Goal: Communication & Community: Answer question/provide support

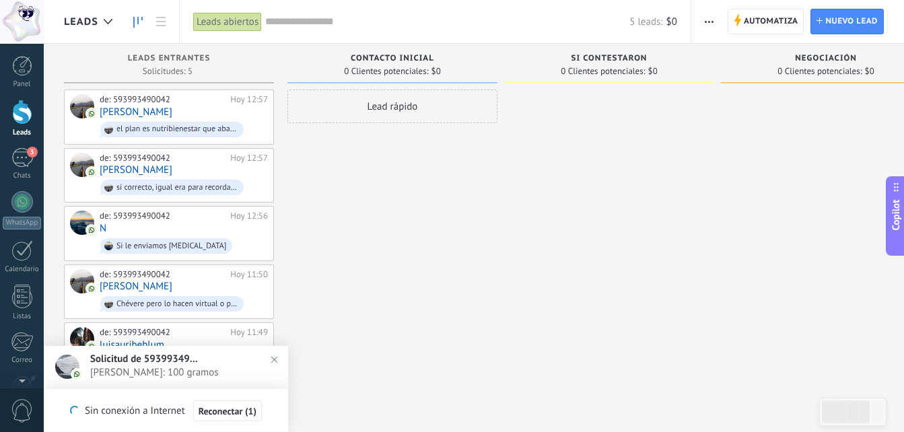
scroll to position [20, 0]
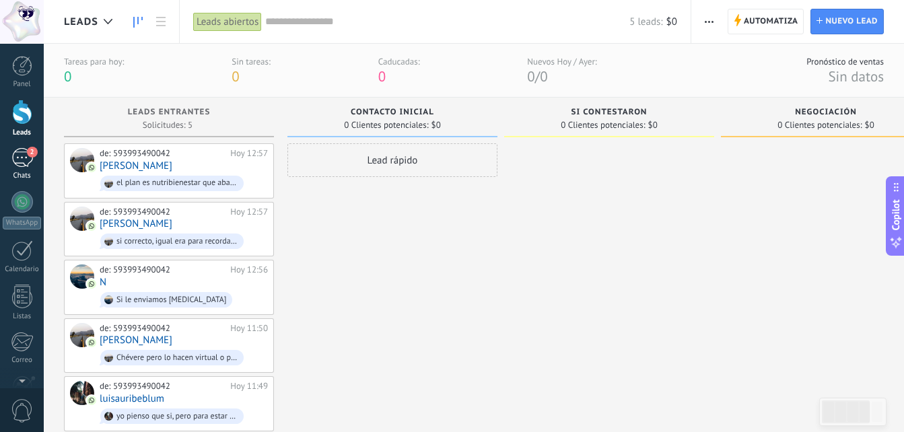
click at [20, 163] on div "2" at bounding box center [22, 158] width 22 height 20
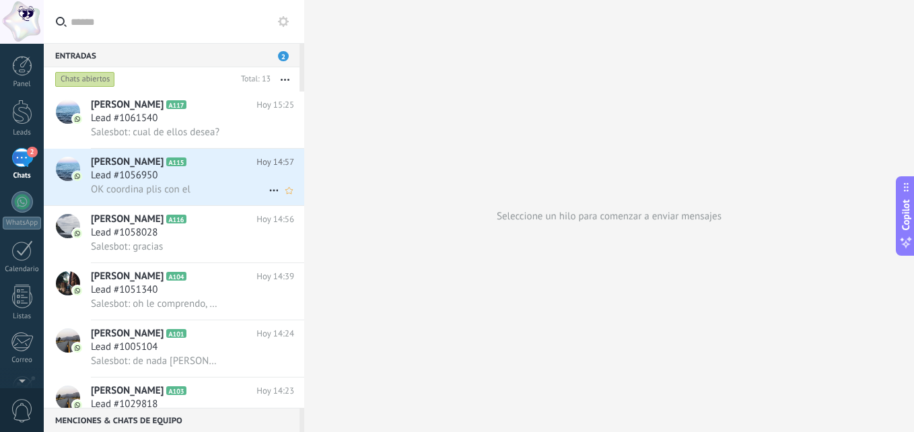
click at [210, 179] on div "Lead #1056950" at bounding box center [192, 175] width 203 height 13
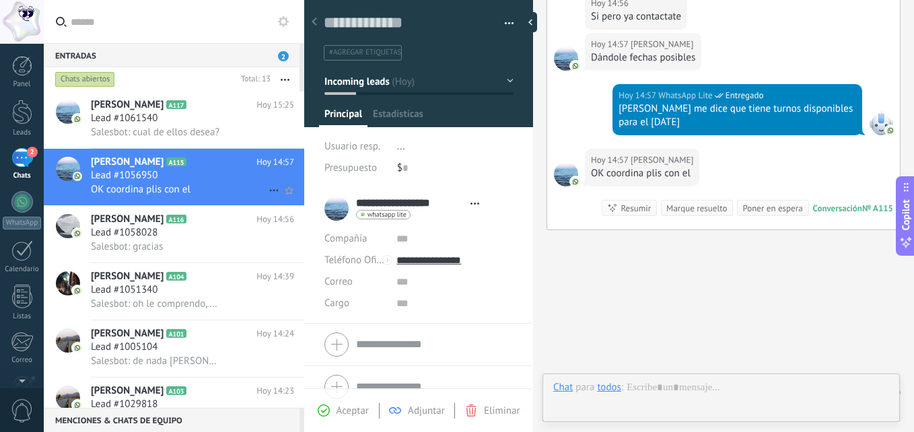
scroll to position [20, 0]
click at [185, 118] on div "Lead #1061540" at bounding box center [192, 118] width 203 height 13
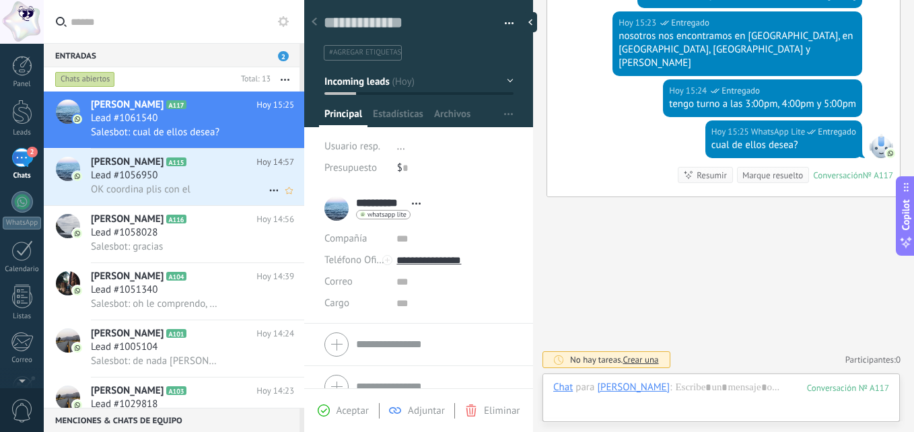
click at [206, 176] on div "Lead #1056950" at bounding box center [192, 175] width 203 height 13
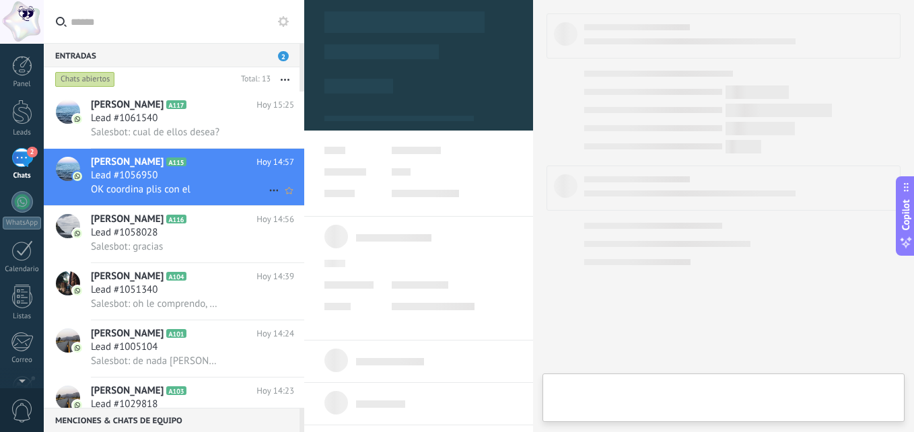
click at [206, 176] on div "Lead #1056950" at bounding box center [192, 175] width 203 height 13
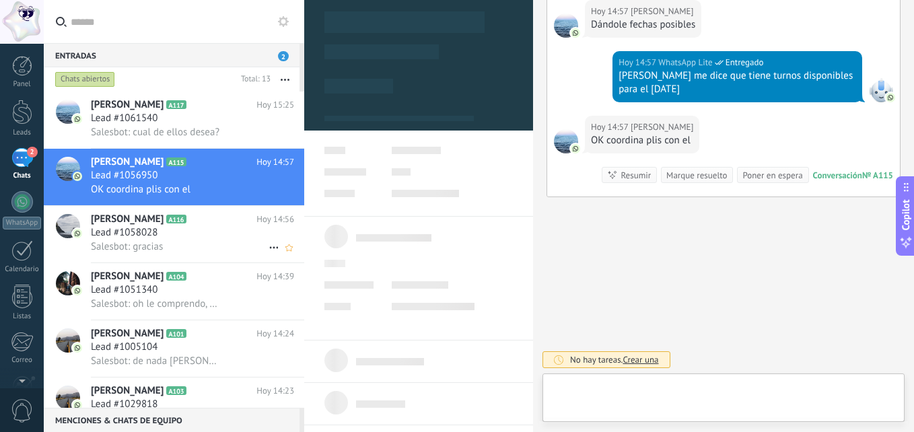
scroll to position [20, 0]
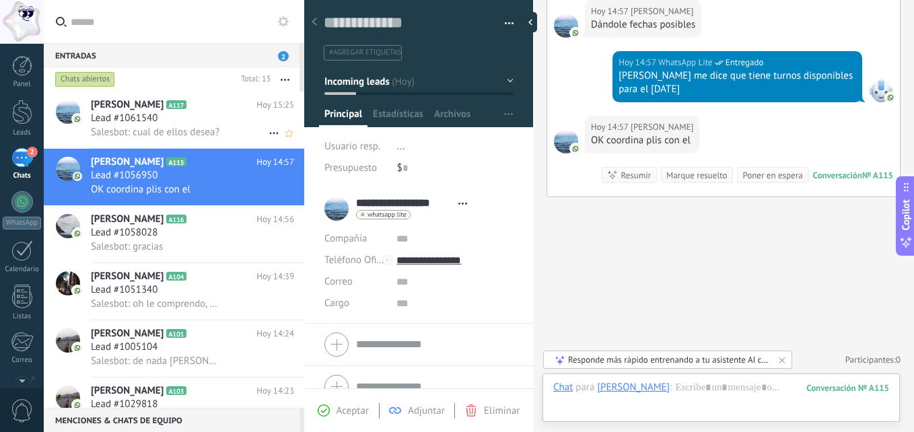
click at [211, 115] on div "Lead #1061540" at bounding box center [192, 118] width 203 height 13
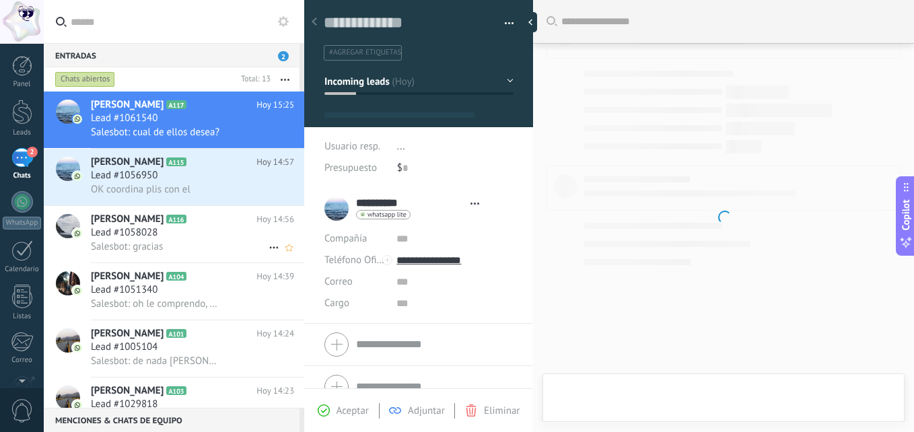
scroll to position [20, 0]
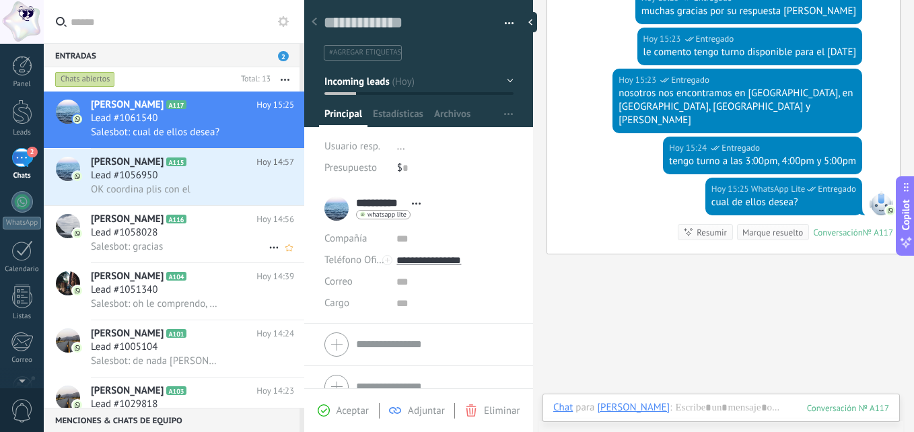
click at [223, 253] on div "Salesbot: gracias" at bounding box center [192, 247] width 203 height 14
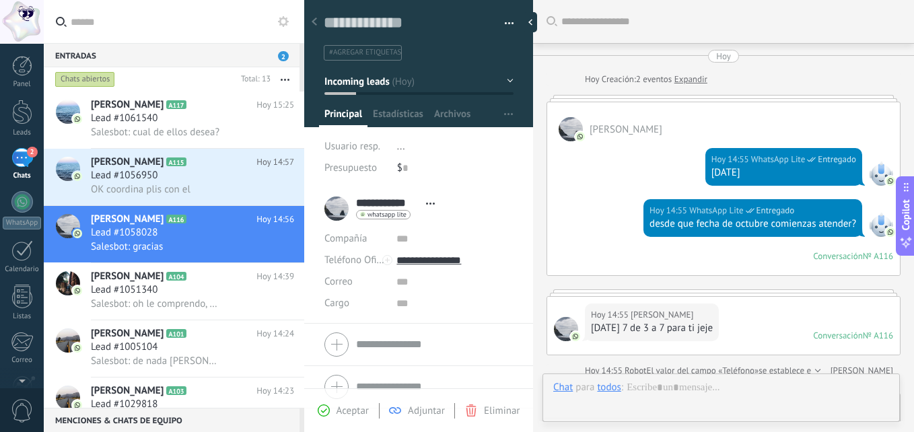
scroll to position [331, 0]
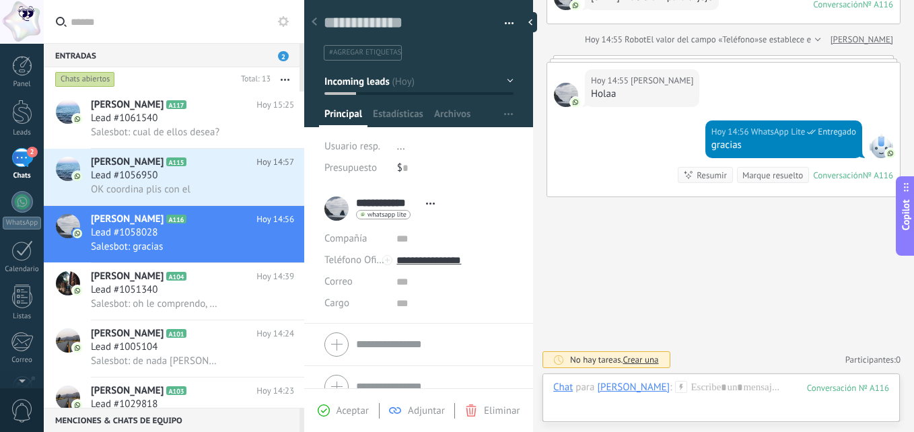
click at [26, 184] on div "Panel Leads 2 Chats WhatsApp Clientes" at bounding box center [22, 286] width 44 height 460
click at [17, 196] on div at bounding box center [22, 202] width 22 height 22
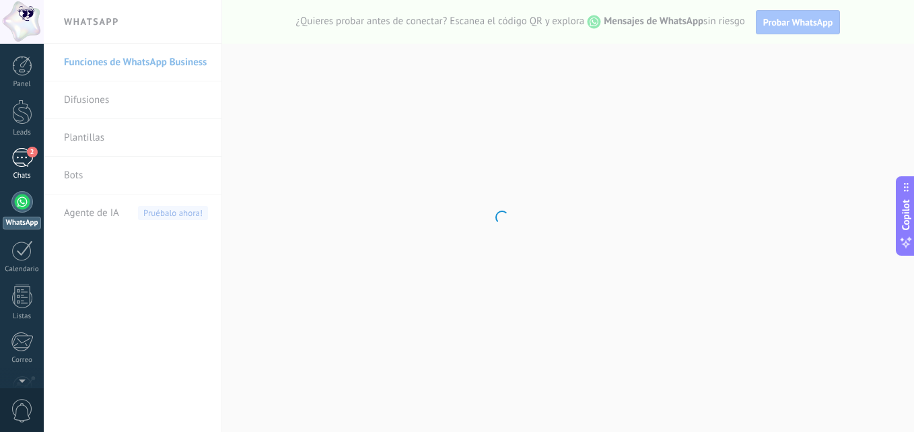
click at [16, 162] on div "2" at bounding box center [22, 158] width 22 height 20
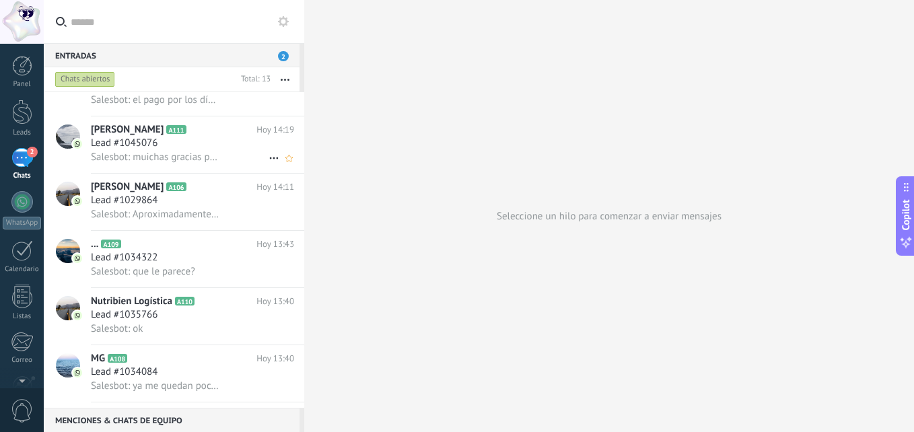
scroll to position [337, 0]
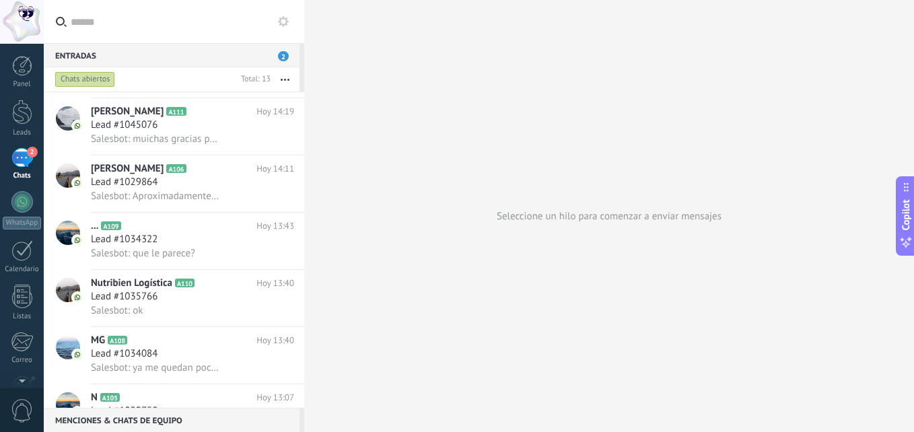
click at [283, 55] on span "2" at bounding box center [283, 56] width 11 height 10
click at [283, 57] on span "2" at bounding box center [283, 56] width 11 height 10
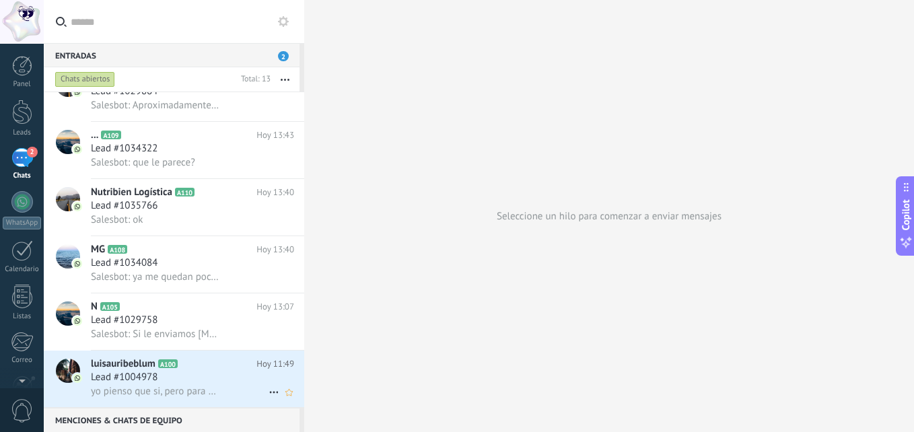
click at [224, 369] on h2 "luisauribeblum A100" at bounding box center [173, 363] width 165 height 13
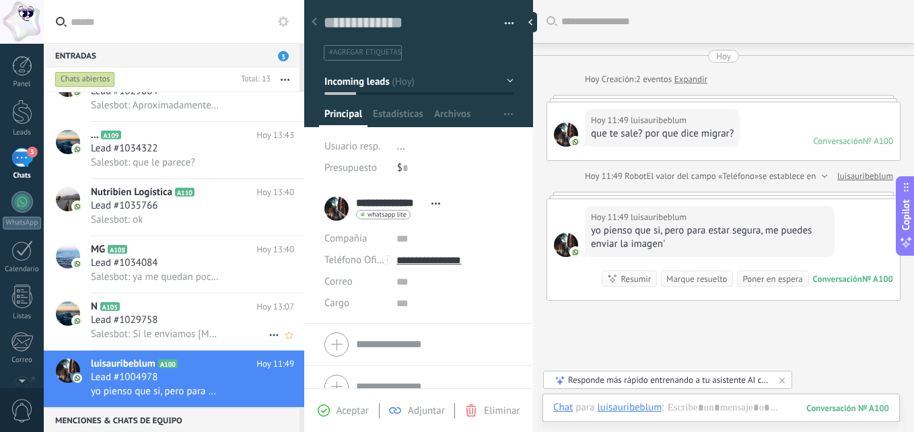
click at [213, 318] on div "Lead #1029758" at bounding box center [192, 320] width 203 height 13
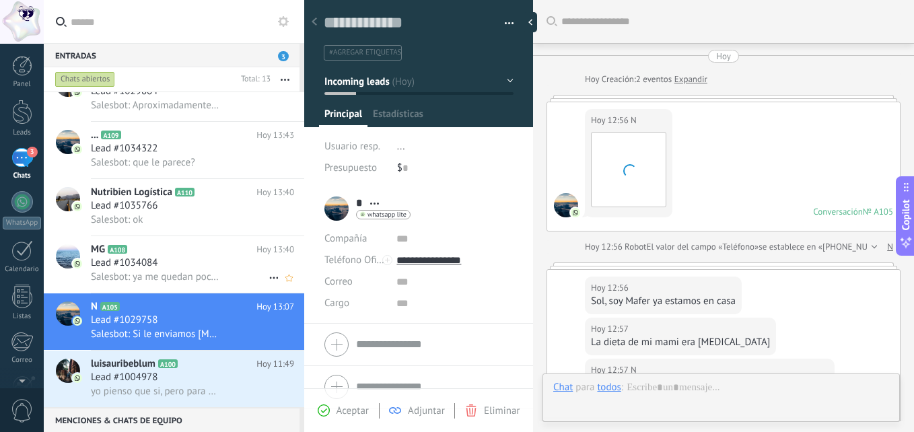
scroll to position [344, 0]
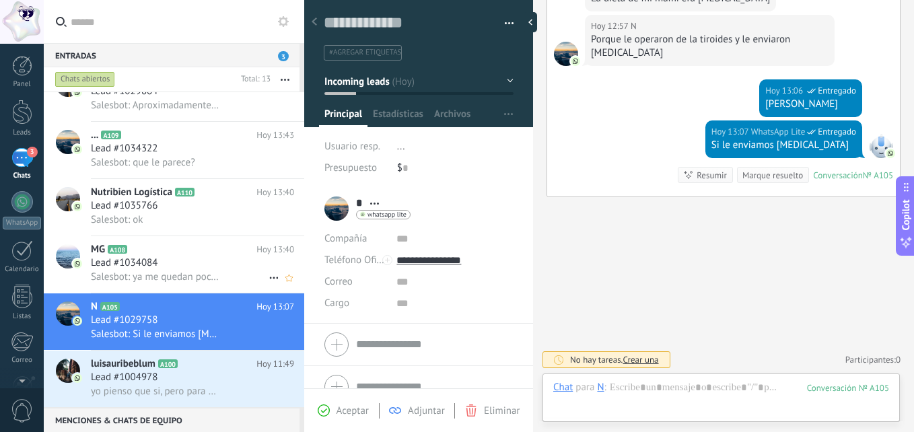
click at [200, 264] on div "Lead #1034084" at bounding box center [192, 262] width 203 height 13
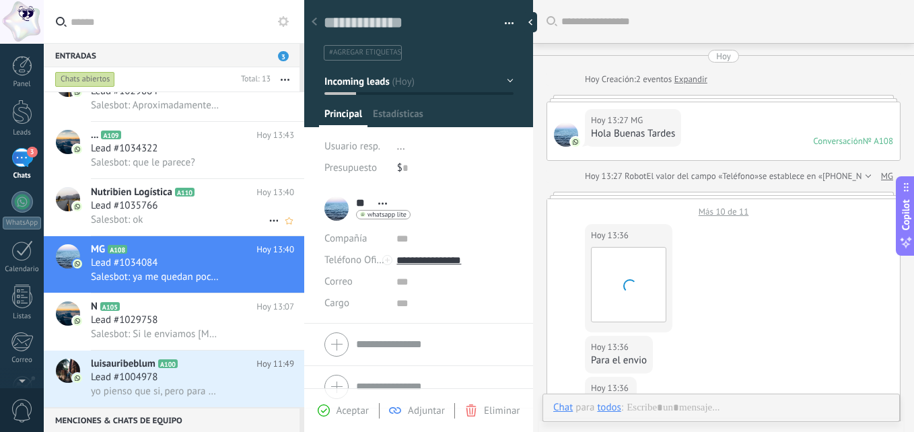
scroll to position [636, 0]
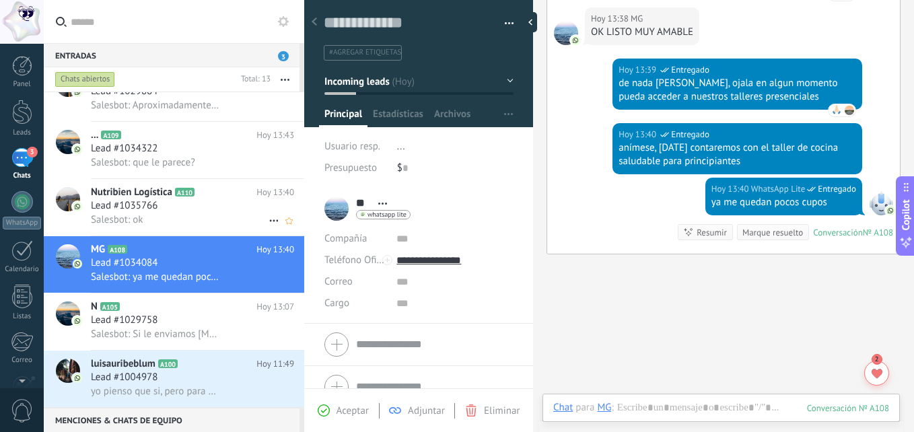
click at [190, 217] on div "Salesbot: ok" at bounding box center [192, 220] width 203 height 14
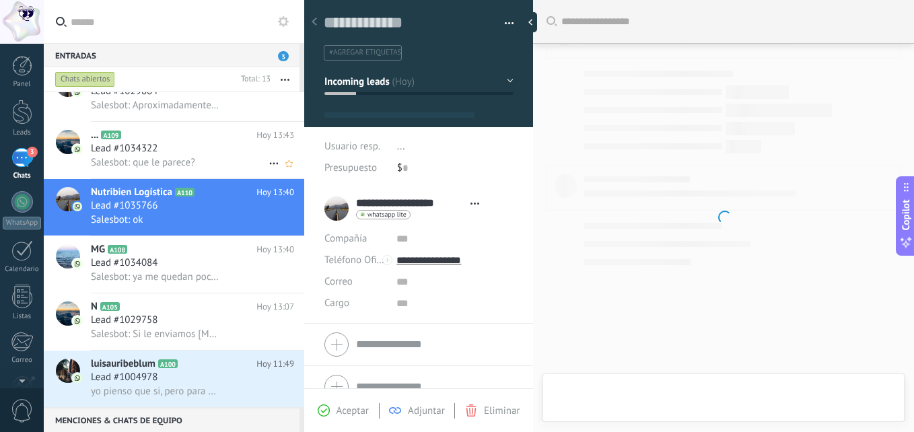
scroll to position [20, 0]
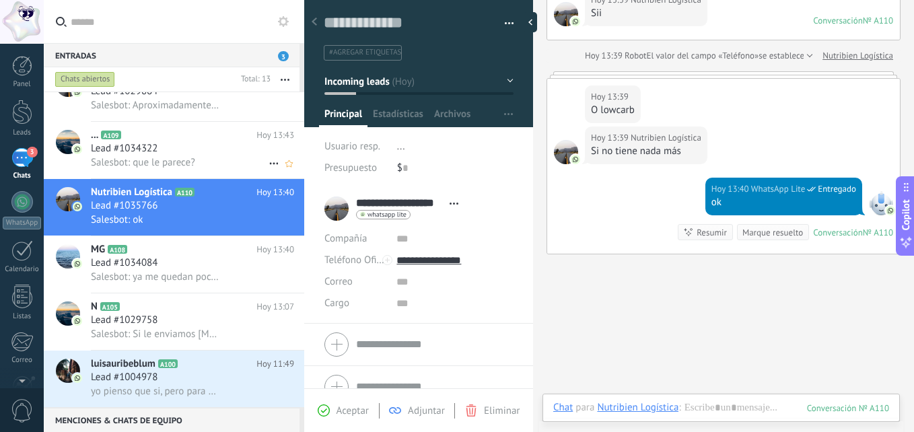
click at [184, 151] on div "Lead #1034322" at bounding box center [192, 148] width 203 height 13
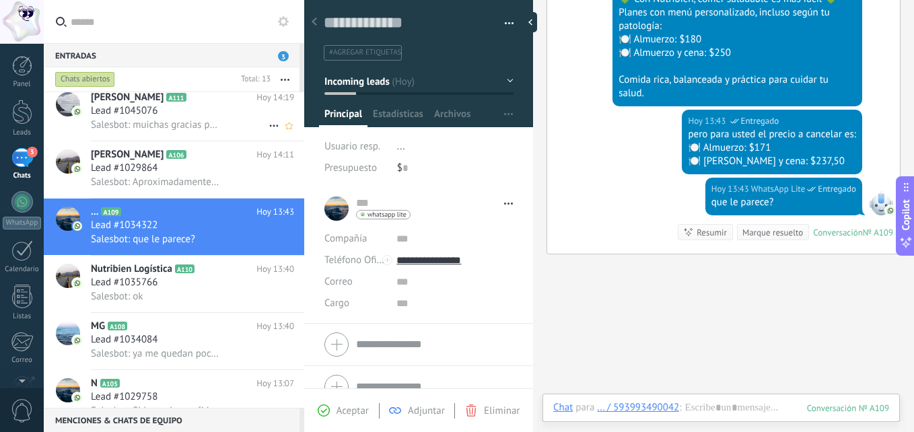
scroll to position [293, 0]
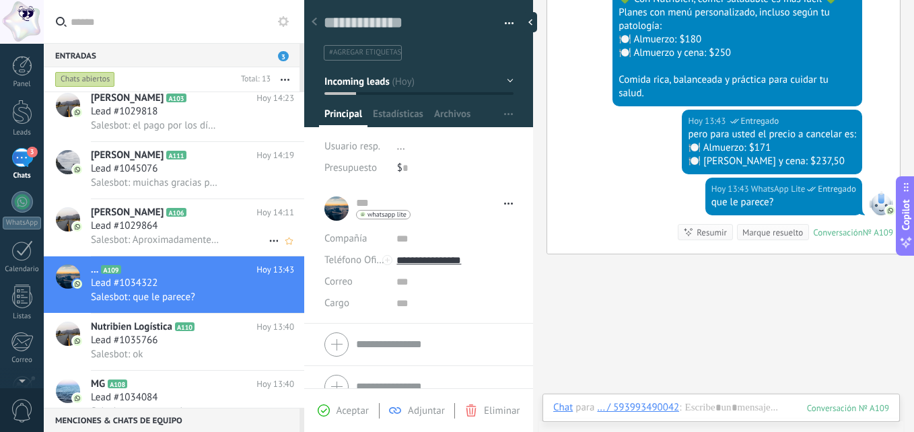
click at [186, 231] on div "Lead #1029864" at bounding box center [192, 225] width 203 height 13
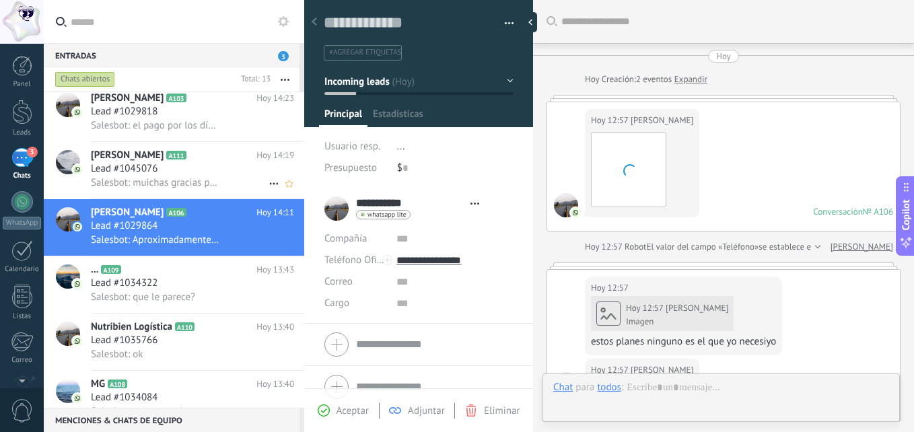
scroll to position [633, 0]
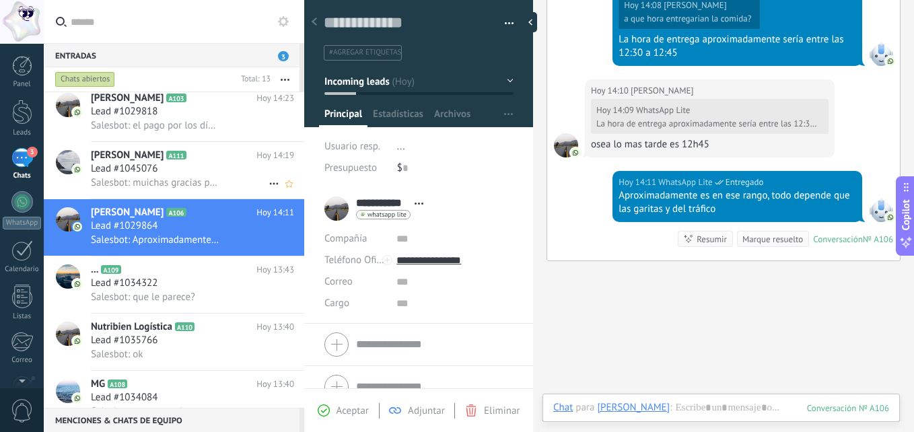
click at [200, 168] on div "Lead #1045076" at bounding box center [192, 168] width 203 height 13
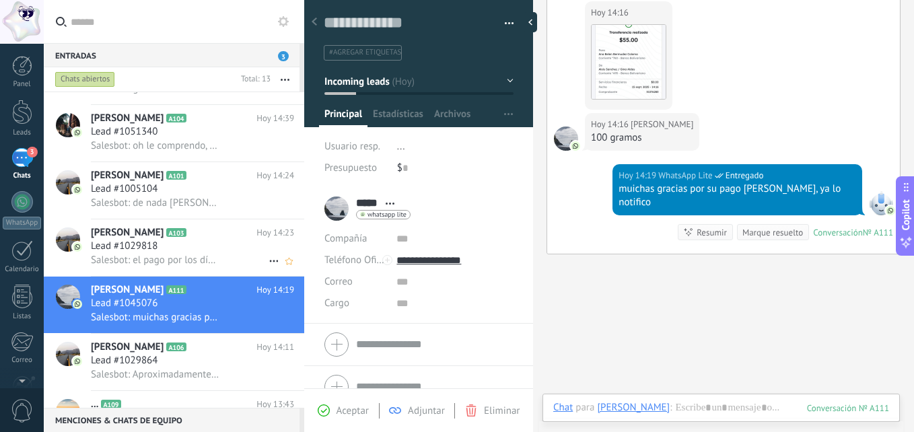
click at [210, 250] on div "Lead #1029818" at bounding box center [192, 246] width 203 height 13
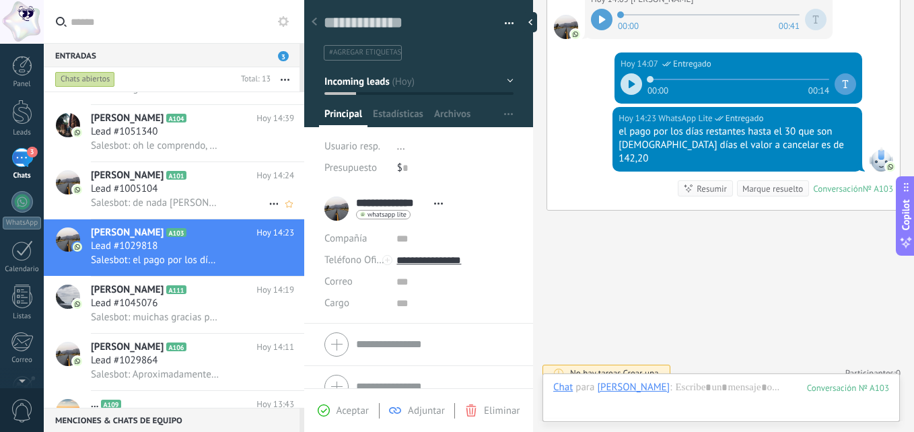
click at [208, 189] on div "Lead #1005104" at bounding box center [192, 188] width 203 height 13
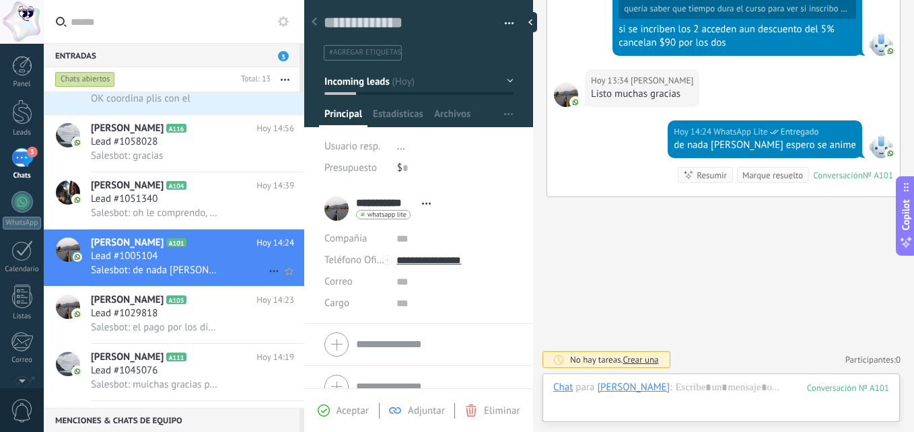
click at [210, 221] on div "[PERSON_NAME] A104 [DATE] 14:39 Lead #1051340 Salesbot: oh le comprendo, en est…" at bounding box center [197, 200] width 213 height 57
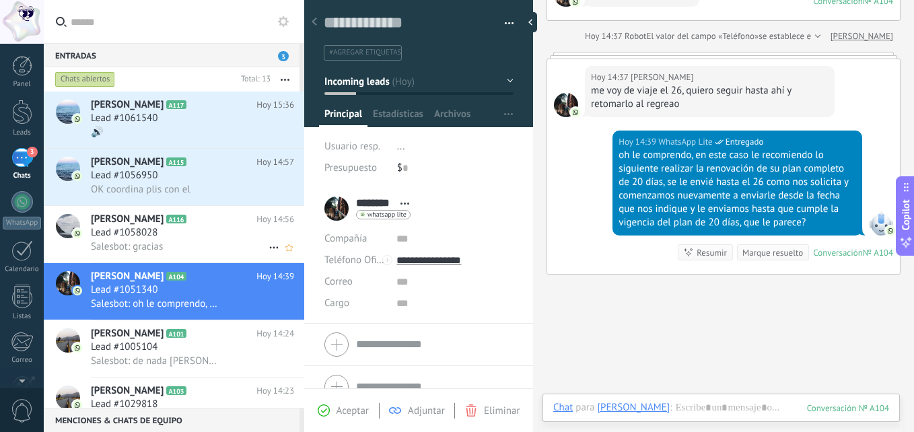
click at [209, 246] on div "Salesbot: gracias" at bounding box center [192, 247] width 203 height 14
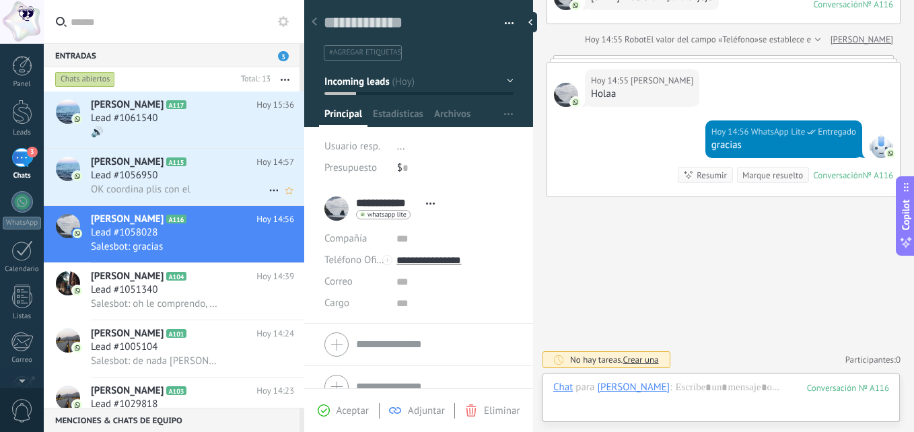
click at [202, 180] on div "Lead #1056950" at bounding box center [192, 175] width 203 height 13
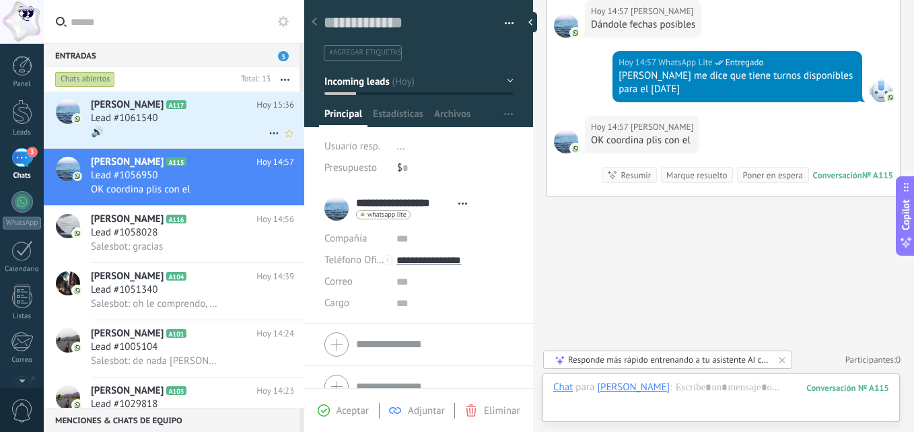
click at [173, 133] on div "🔊" at bounding box center [192, 132] width 203 height 14
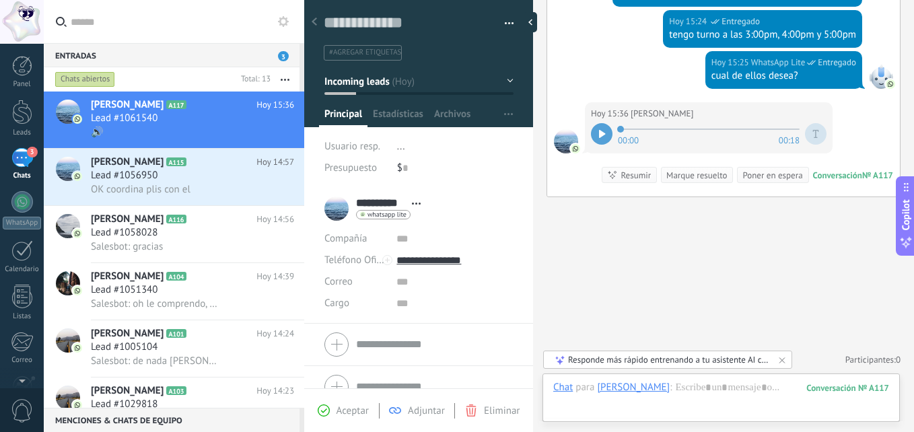
click at [602, 129] on div at bounding box center [602, 134] width 22 height 22
click at [173, 244] on div "Salesbot: gracias" at bounding box center [192, 247] width 203 height 14
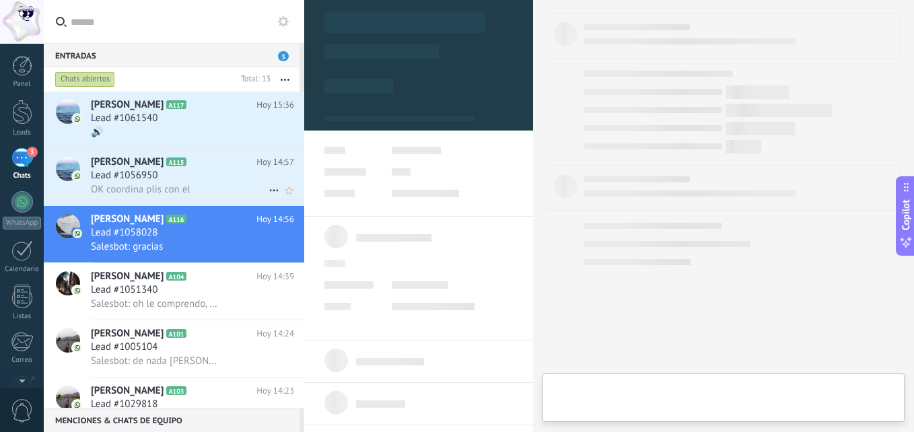
click at [164, 174] on h3 "Lead #1056950" at bounding box center [127, 175] width 73 height 13
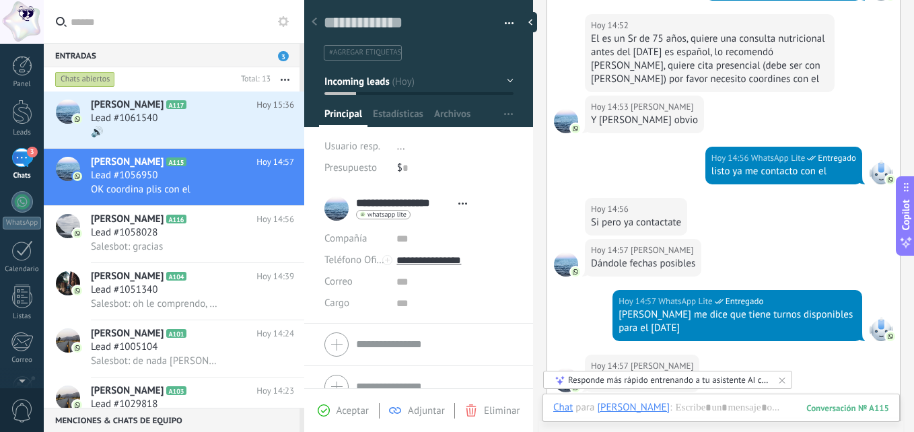
scroll to position [669, 0]
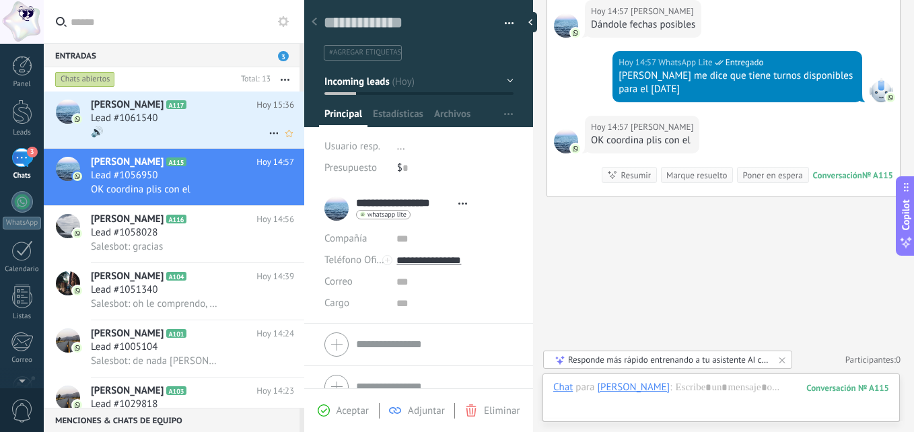
click at [154, 112] on span "Lead #1061540" at bounding box center [124, 118] width 67 height 13
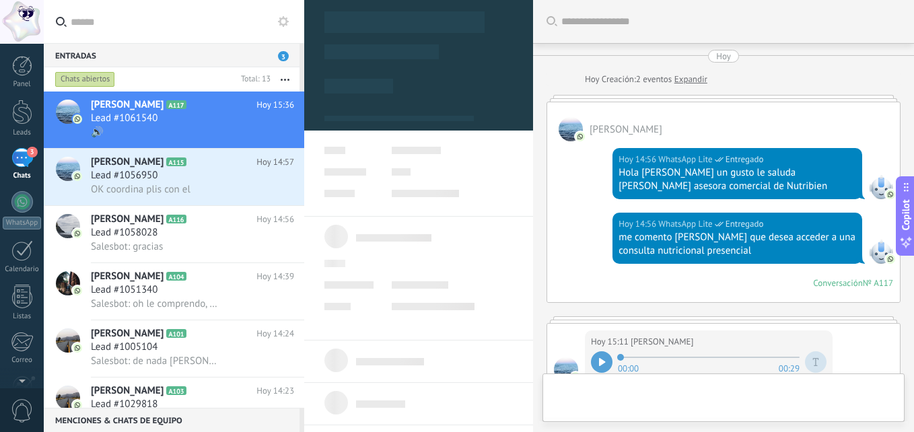
type textarea "**********"
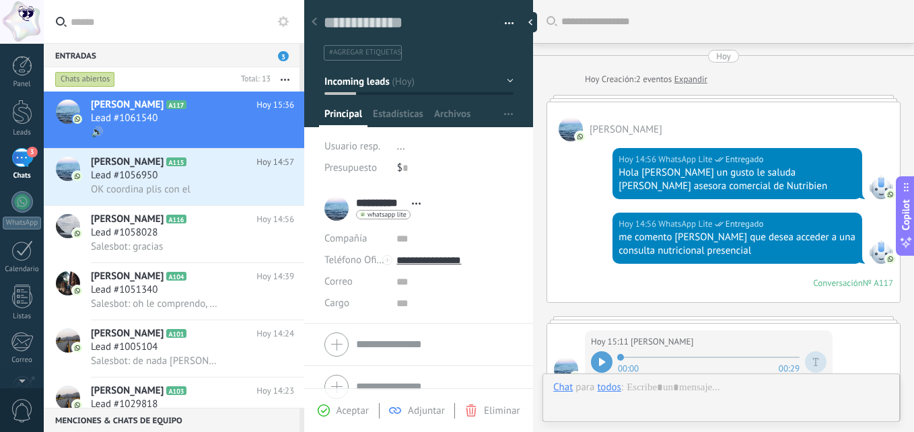
scroll to position [644, 0]
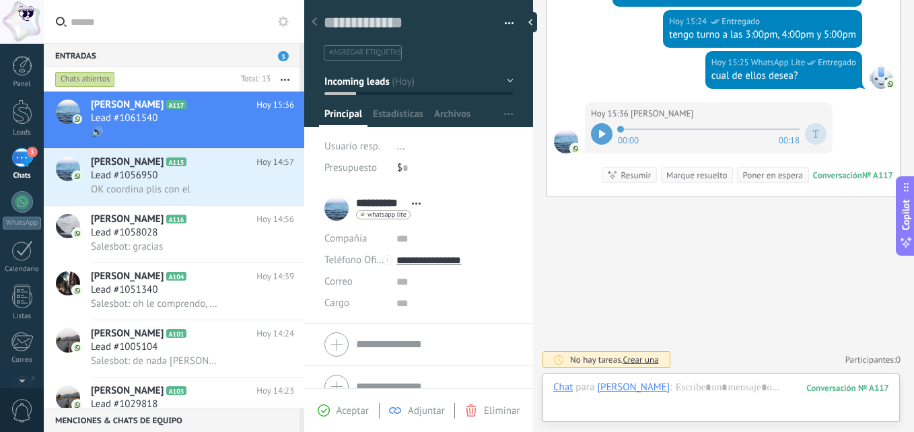
click at [615, 388] on div "[PERSON_NAME]" at bounding box center [633, 387] width 73 height 12
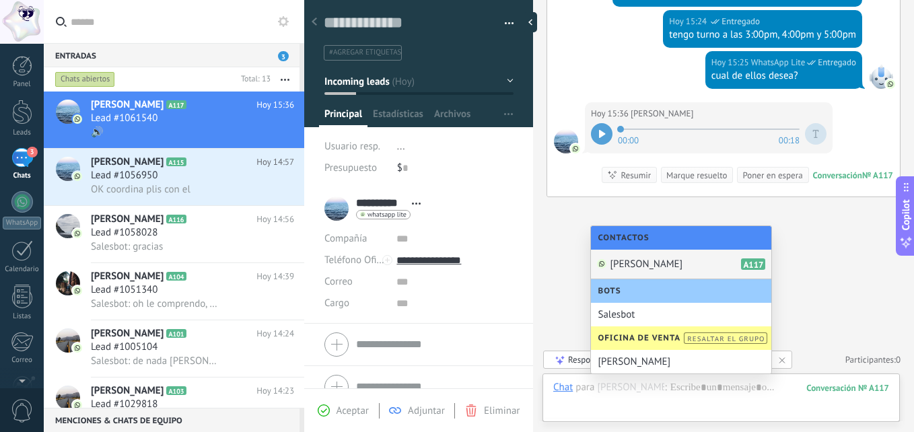
click at [655, 262] on span "[PERSON_NAME]" at bounding box center [646, 264] width 73 height 13
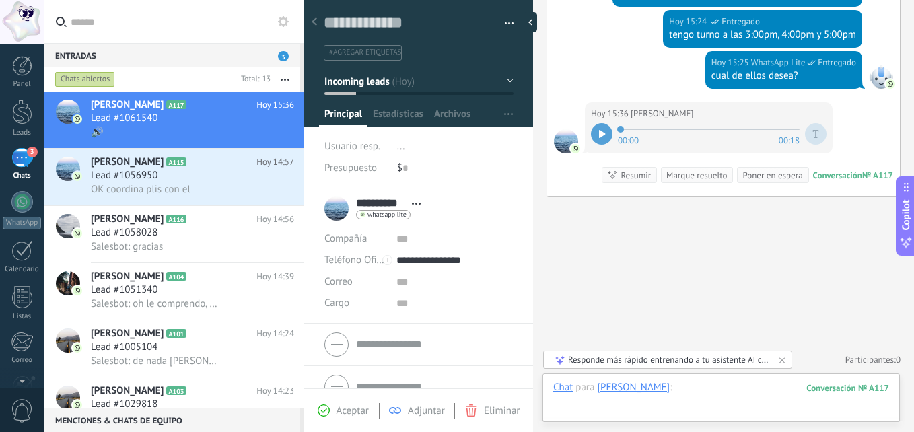
click at [699, 383] on div at bounding box center [721, 401] width 336 height 40
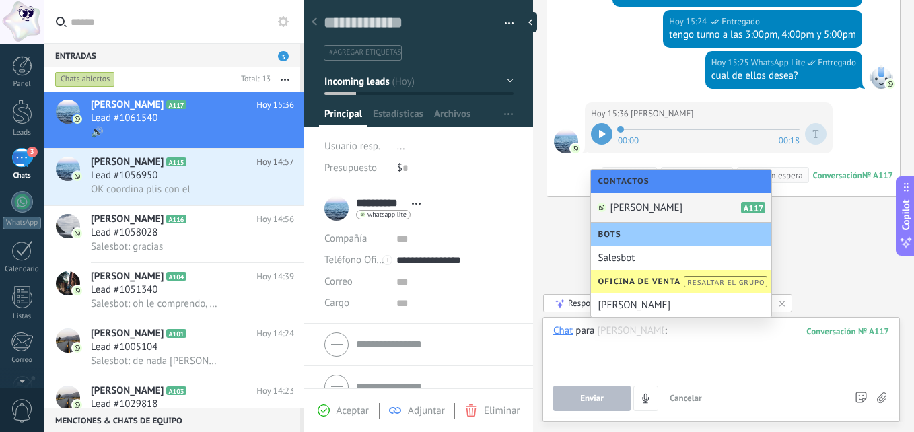
click at [649, 200] on div "[PERSON_NAME] A117" at bounding box center [681, 208] width 180 height 30
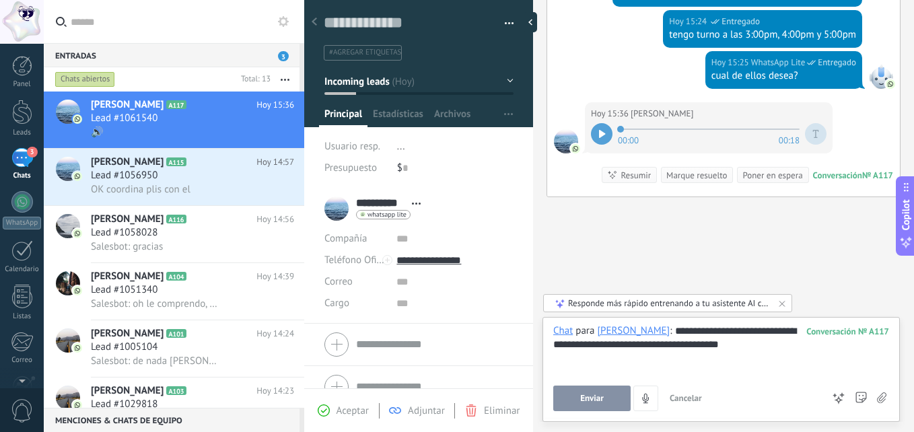
click at [607, 400] on button "Enviar" at bounding box center [591, 398] width 77 height 26
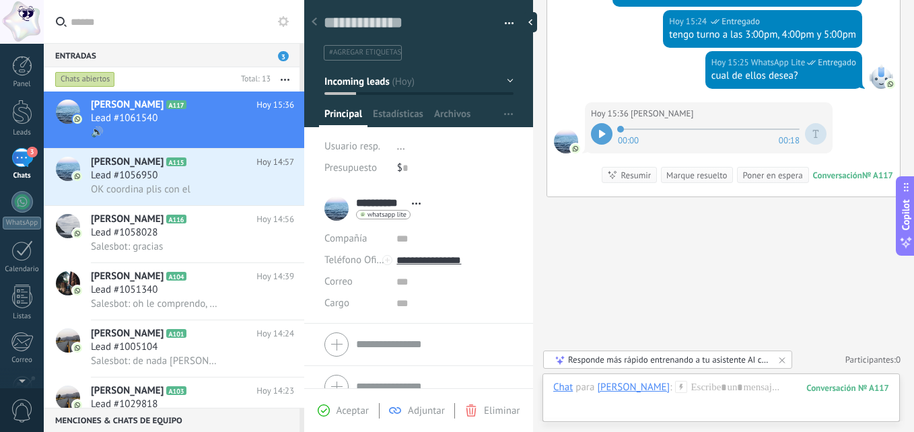
scroll to position [679, 0]
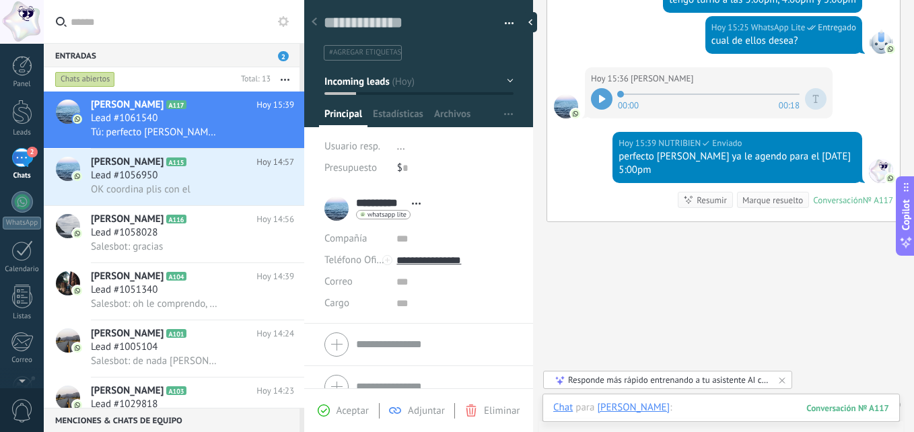
click at [699, 411] on div at bounding box center [721, 421] width 336 height 40
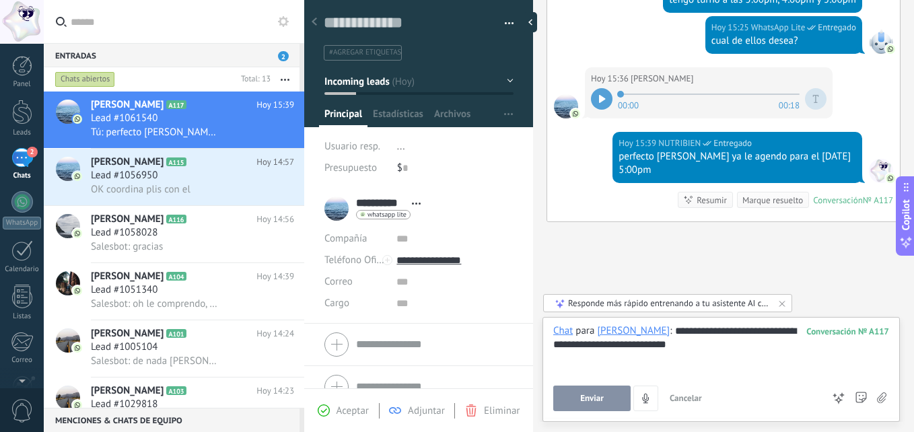
click at [578, 399] on button "Enviar" at bounding box center [591, 398] width 77 height 26
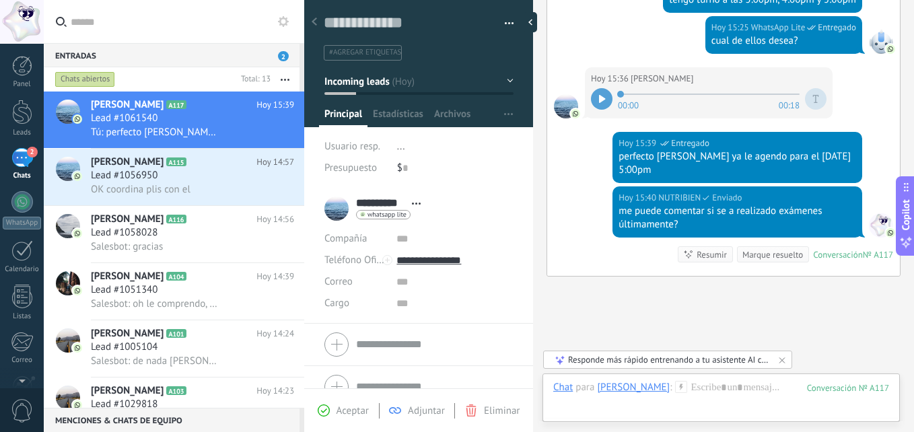
scroll to position [759, 0]
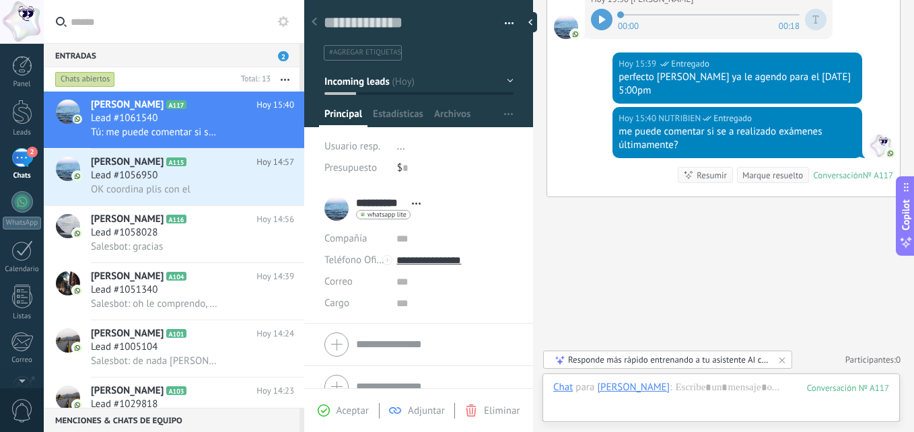
click at [283, 54] on span "2" at bounding box center [283, 56] width 11 height 10
click at [287, 75] on button "button" at bounding box center [284, 79] width 29 height 24
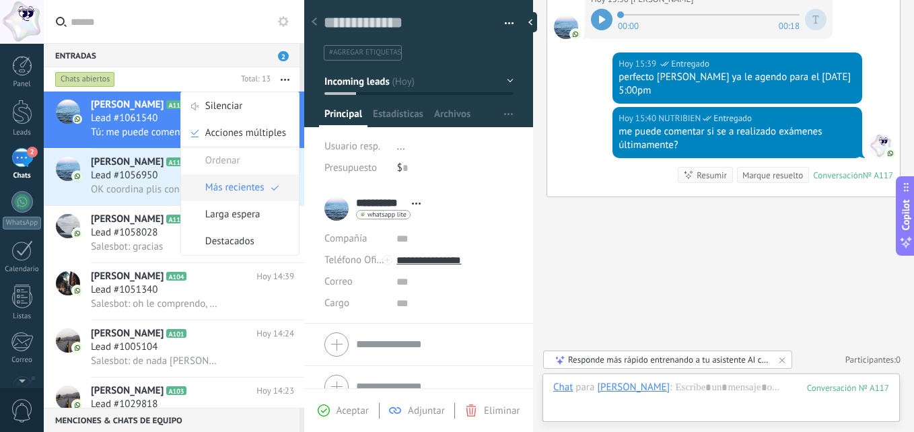
click at [243, 191] on span "Más recientes" at bounding box center [234, 187] width 59 height 27
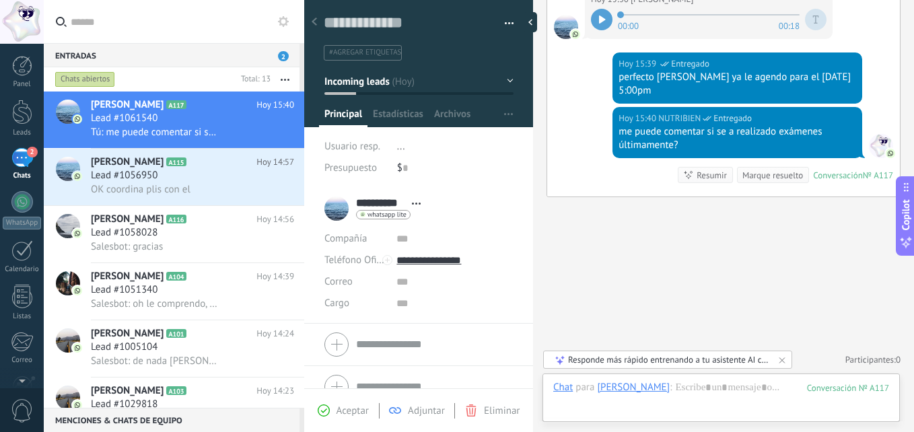
click at [287, 76] on button "button" at bounding box center [284, 79] width 29 height 24
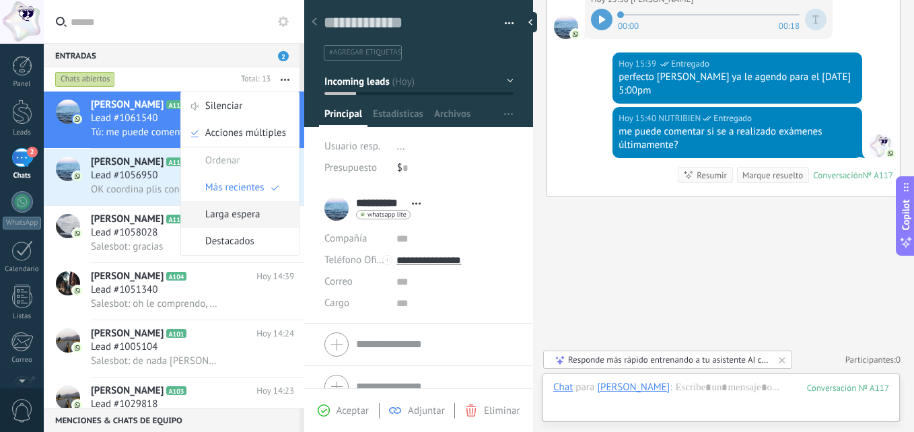
click at [245, 217] on span "Larga espera" at bounding box center [232, 214] width 55 height 27
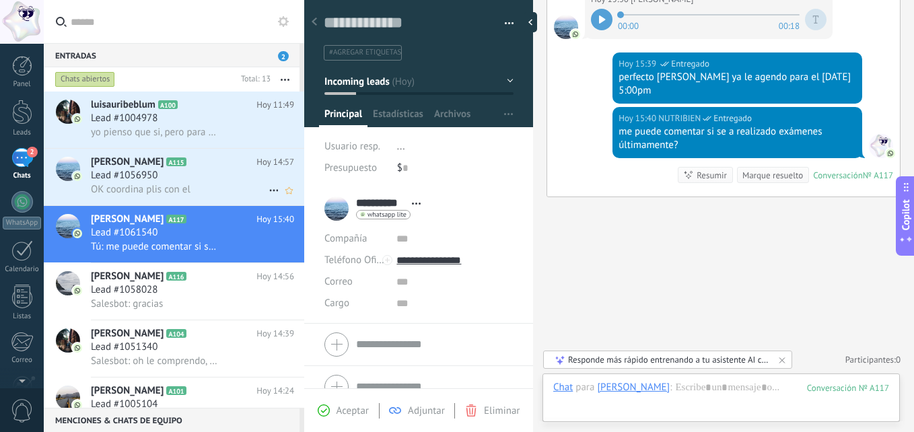
click at [163, 168] on span "[PERSON_NAME]" at bounding box center [127, 161] width 73 height 13
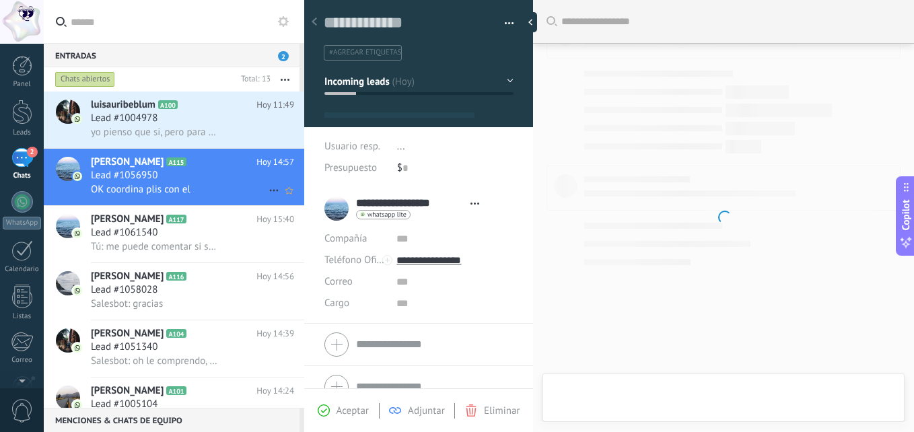
click at [163, 168] on span "[PERSON_NAME]" at bounding box center [127, 161] width 73 height 13
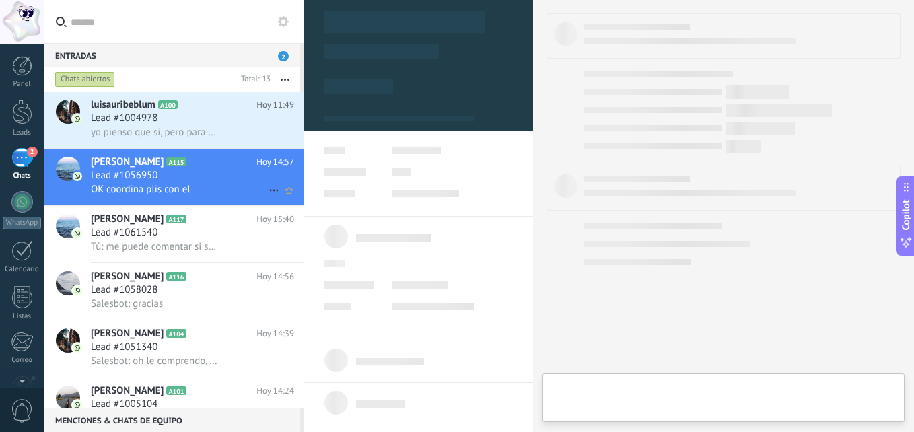
scroll to position [20, 0]
click at [163, 168] on span "[PERSON_NAME]" at bounding box center [127, 161] width 73 height 13
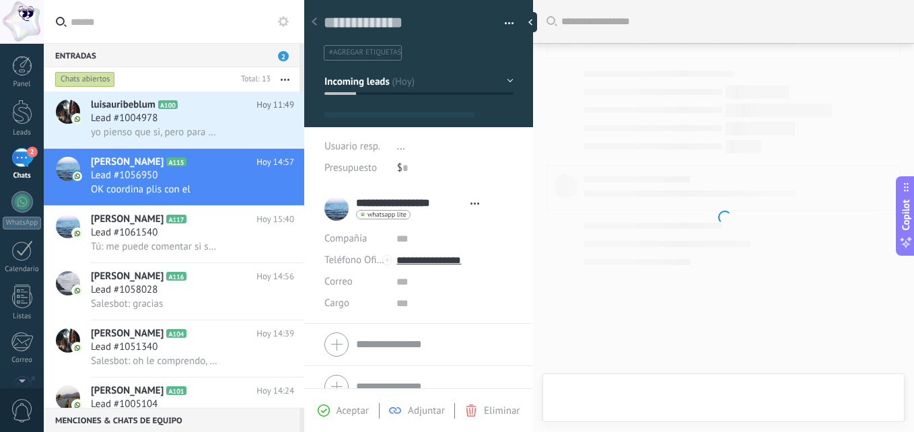
type textarea "**********"
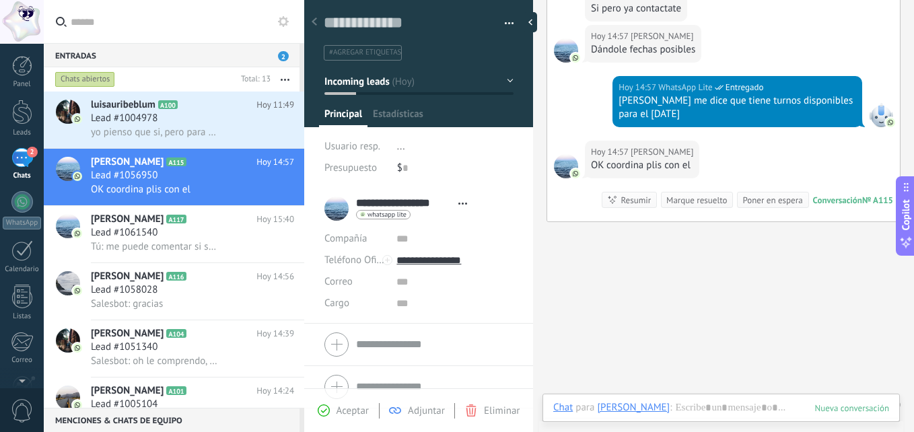
scroll to position [669, 0]
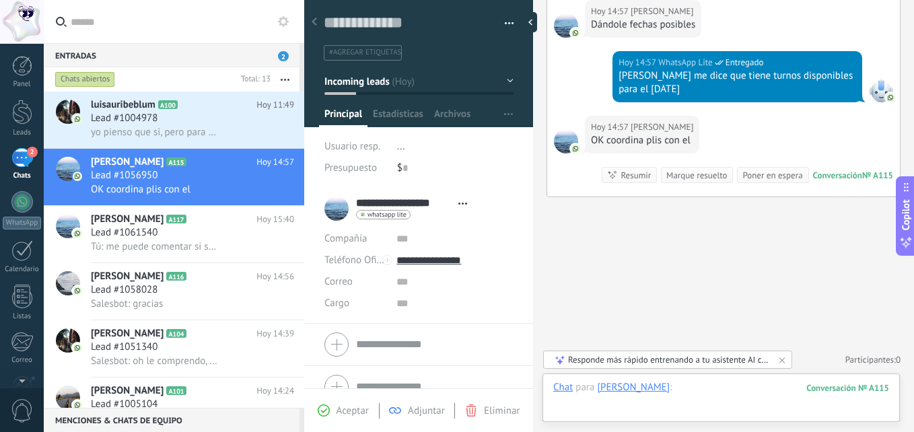
click at [716, 395] on div at bounding box center [721, 401] width 336 height 40
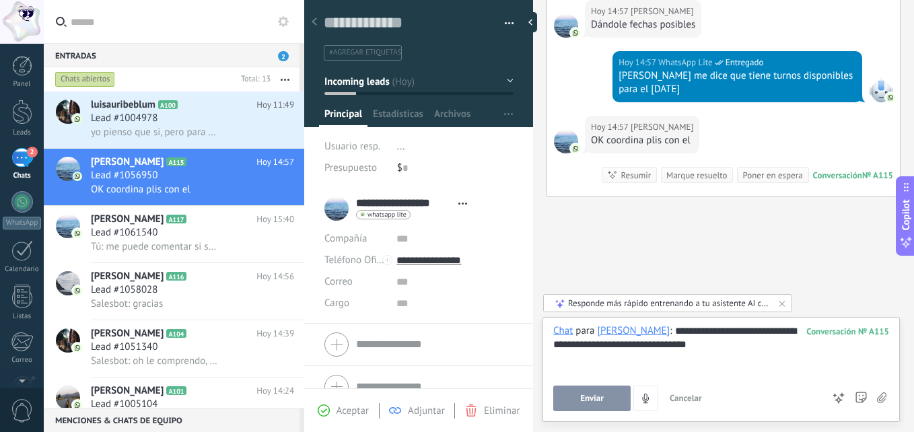
click at [597, 399] on span "Enviar" at bounding box center [592, 398] width 24 height 9
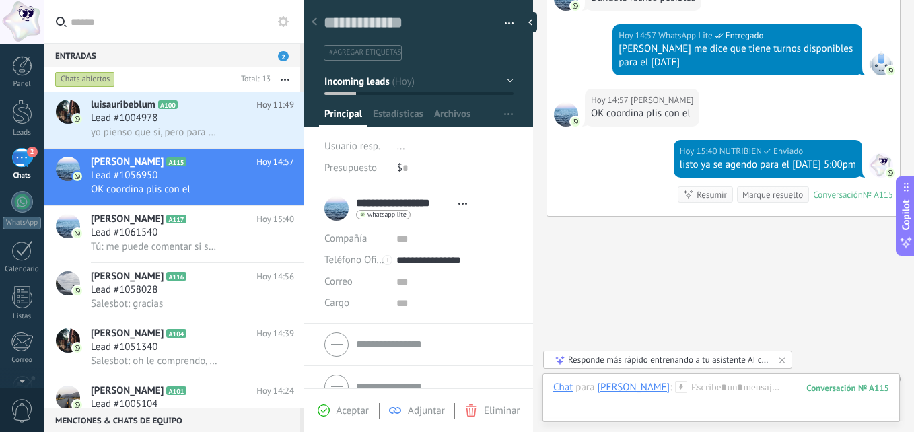
scroll to position [729, 0]
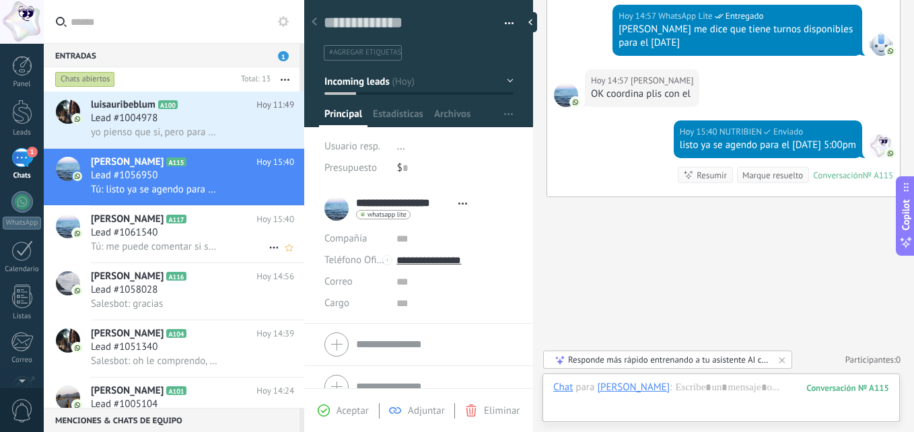
click at [220, 237] on div "Lead #1061540" at bounding box center [192, 232] width 203 height 13
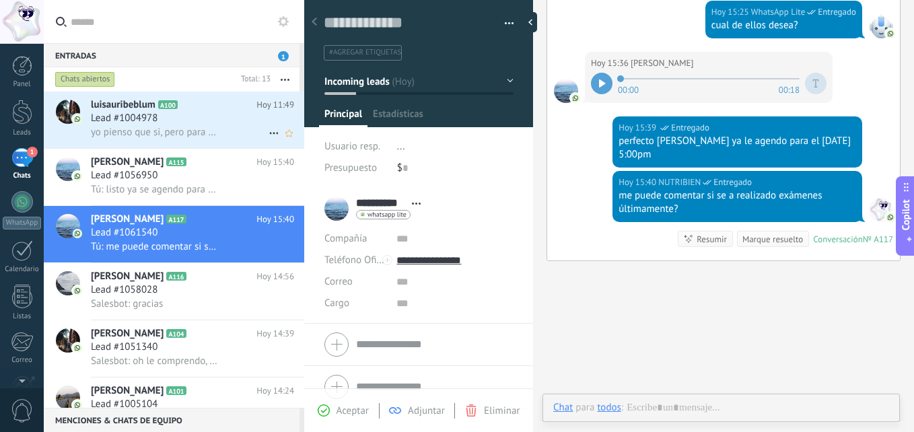
scroll to position [20, 0]
click at [213, 119] on div "Lead #1004978" at bounding box center [192, 118] width 203 height 13
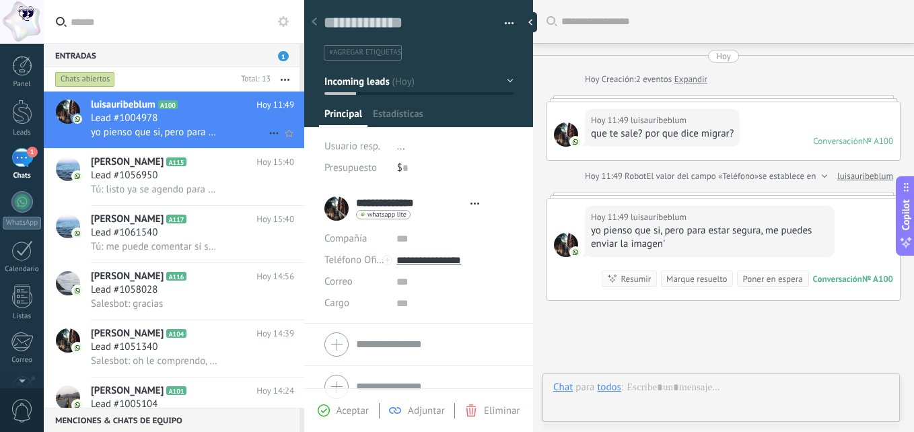
type textarea "**********"
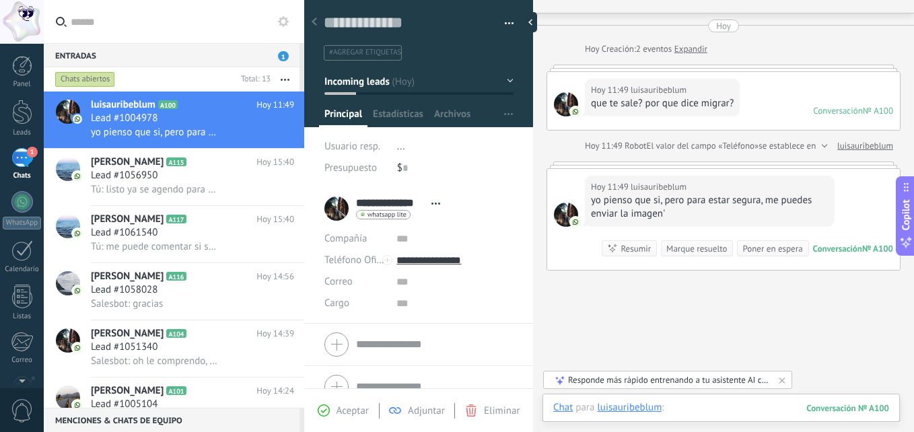
click at [748, 408] on div at bounding box center [721, 421] width 336 height 40
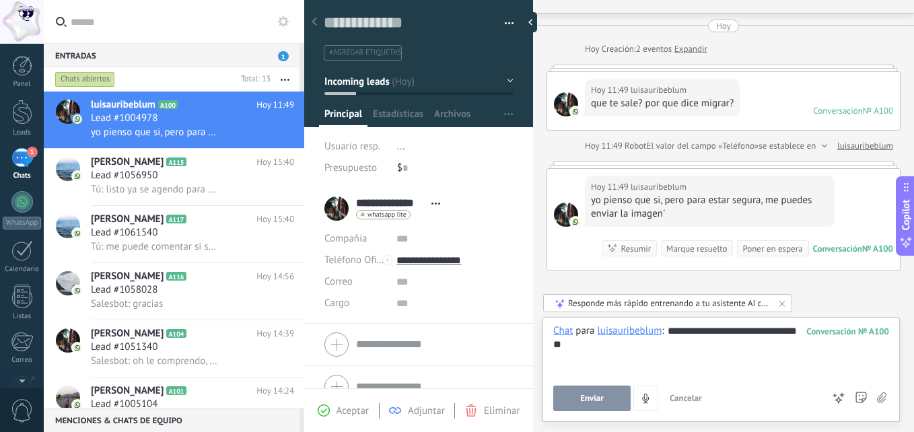
click at [586, 396] on span "Enviar" at bounding box center [592, 398] width 24 height 9
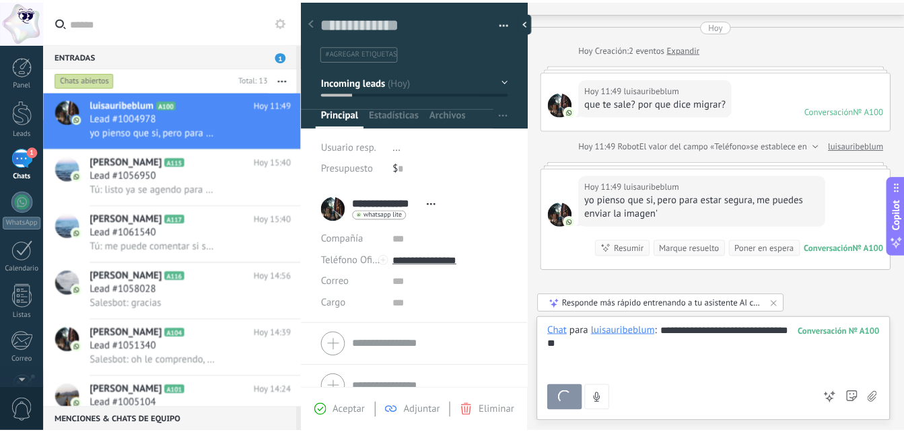
scroll to position [150, 0]
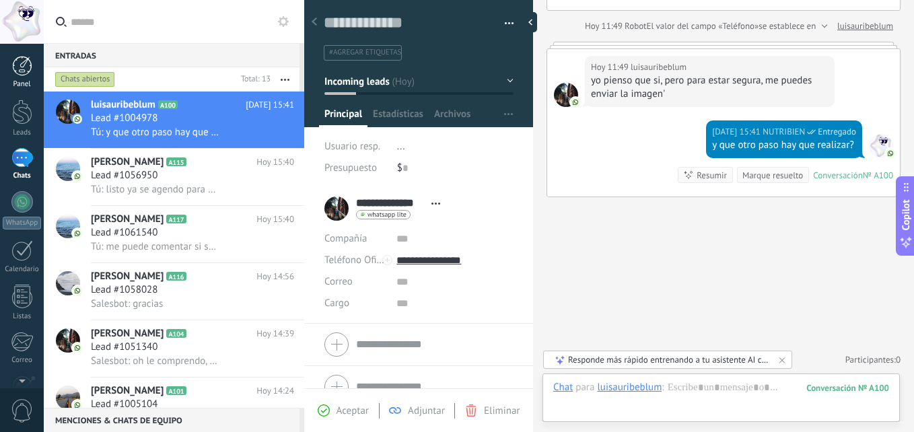
click at [8, 71] on link "Panel" at bounding box center [22, 72] width 44 height 33
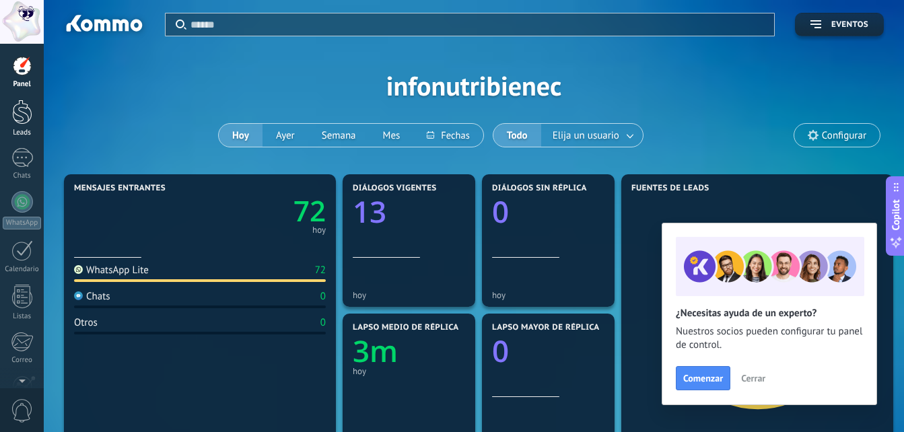
click at [19, 124] on div at bounding box center [22, 112] width 20 height 25
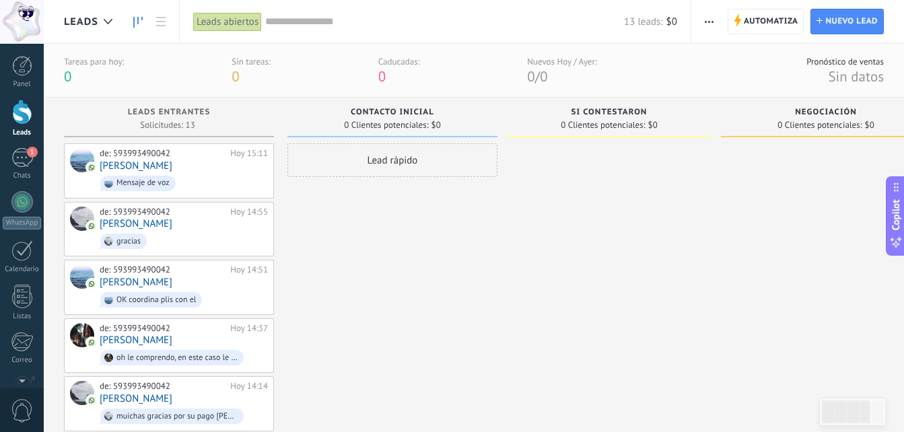
drag, startPoint x: 24, startPoint y: 113, endPoint x: 24, endPoint y: 132, distance: 18.8
click at [24, 113] on div at bounding box center [22, 112] width 20 height 25
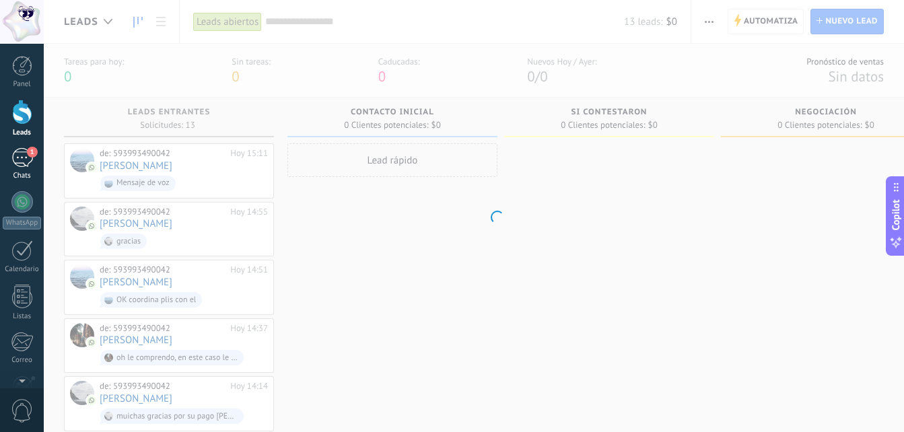
click at [28, 155] on span "1" at bounding box center [32, 152] width 11 height 11
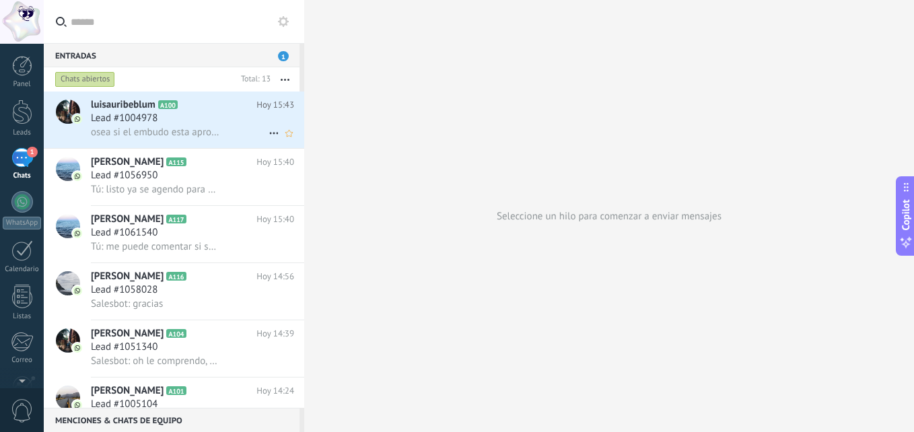
click at [224, 137] on div "osea si el embudo esta aprobado, y terminaste de responder las preguntas del do…" at bounding box center [192, 132] width 203 height 14
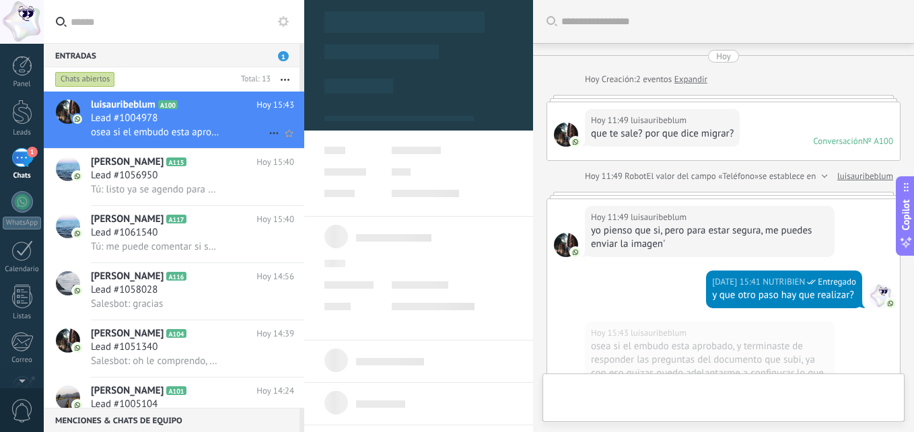
scroll to position [287, 0]
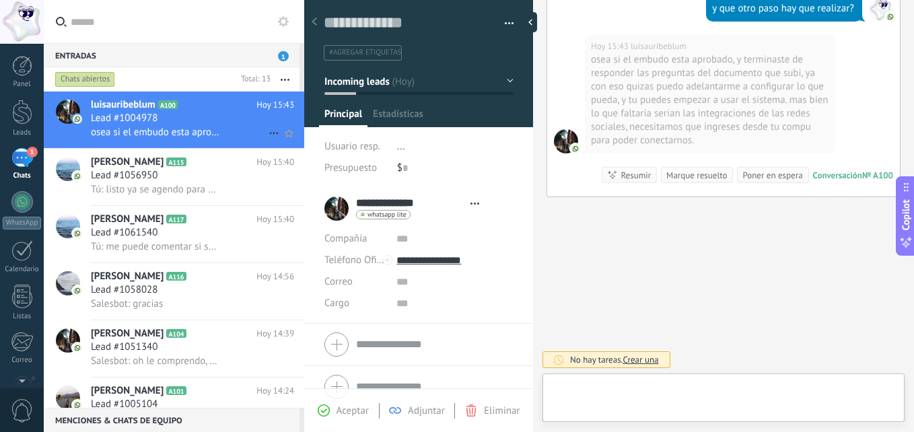
type textarea "**********"
